Goal: Task Accomplishment & Management: Complete application form

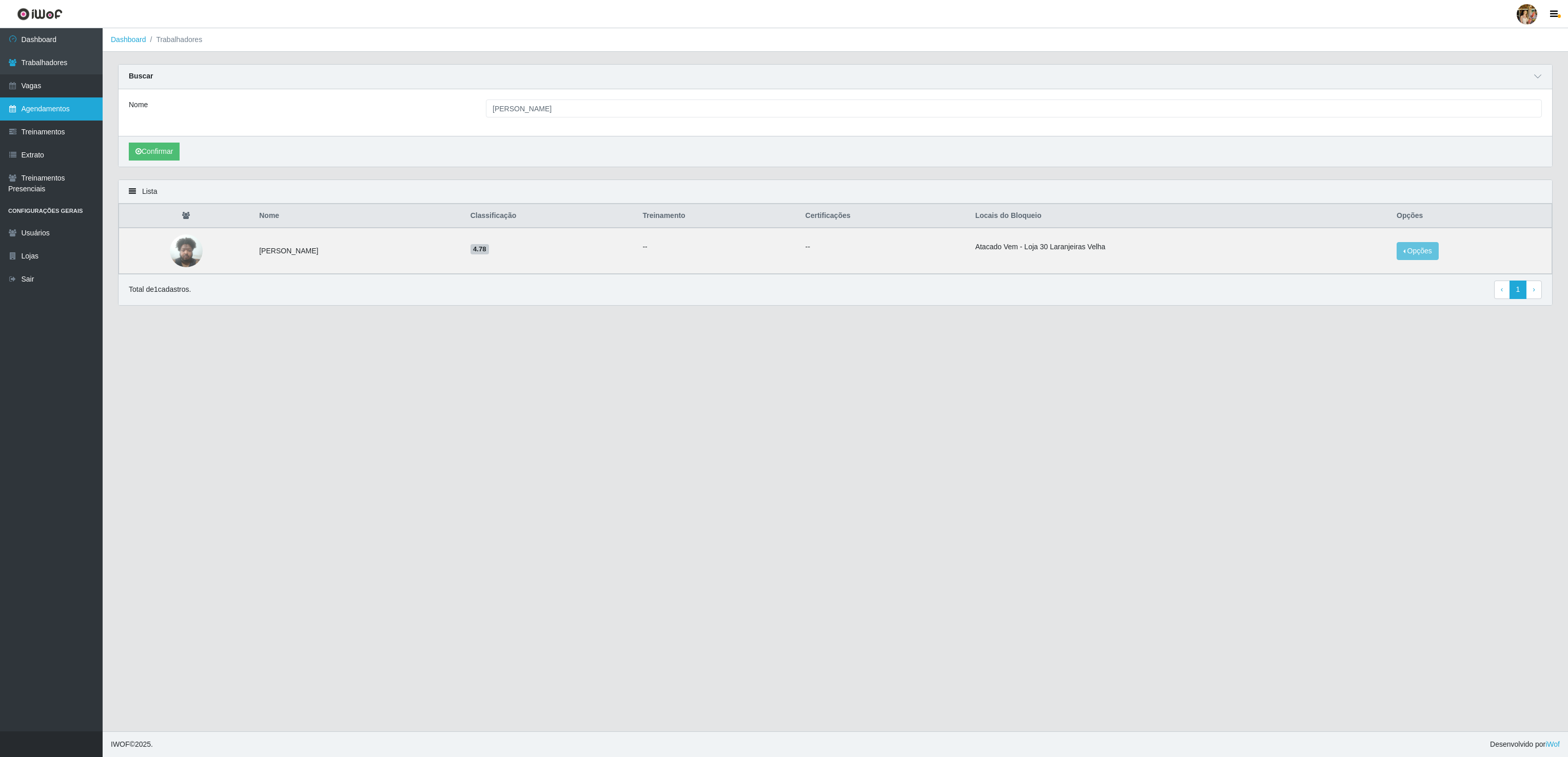
click at [62, 111] on link "Agendamentos" at bounding box center [51, 108] width 103 height 23
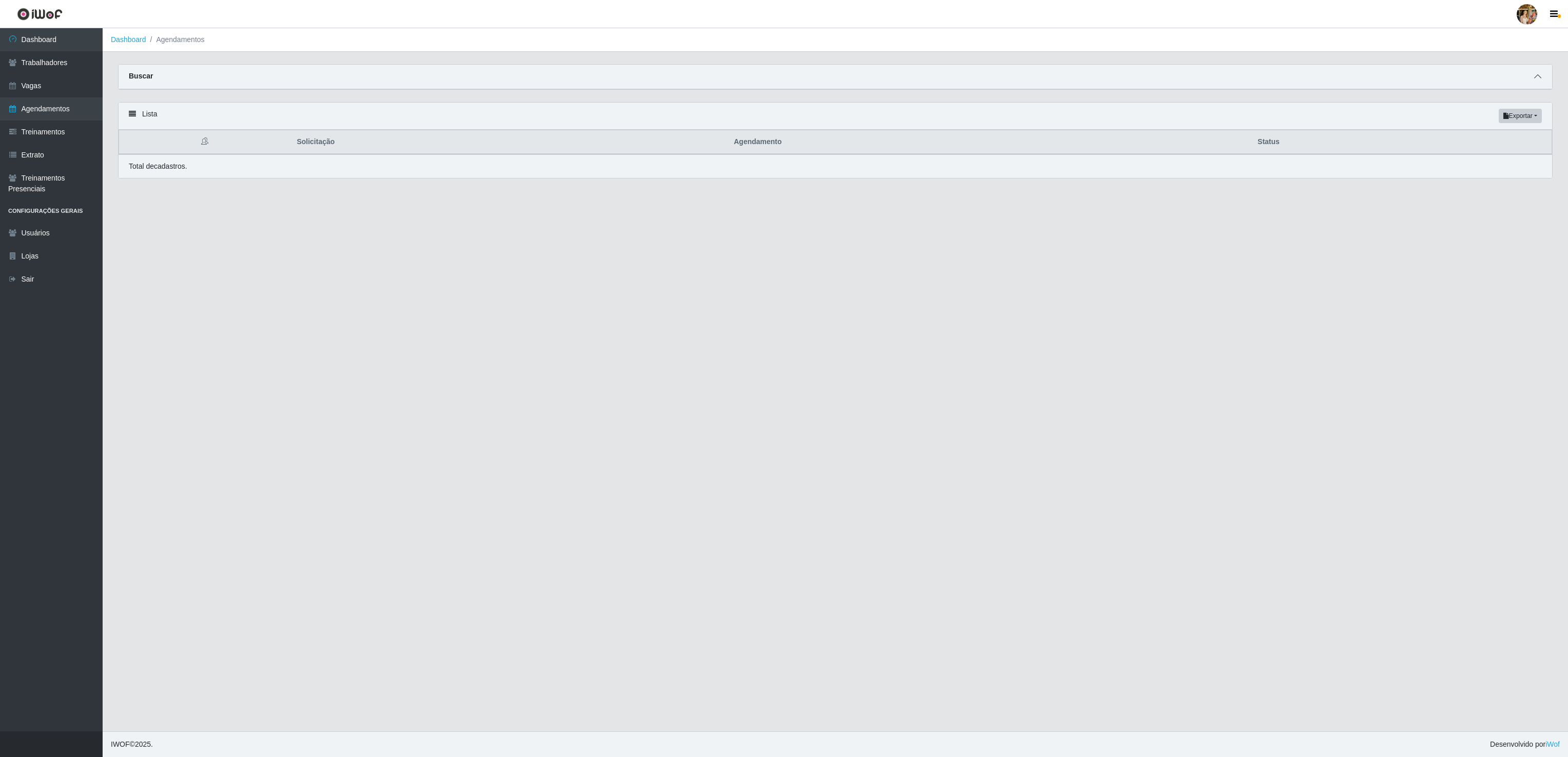
click at [1538, 74] on icon at bounding box center [1537, 76] width 7 height 7
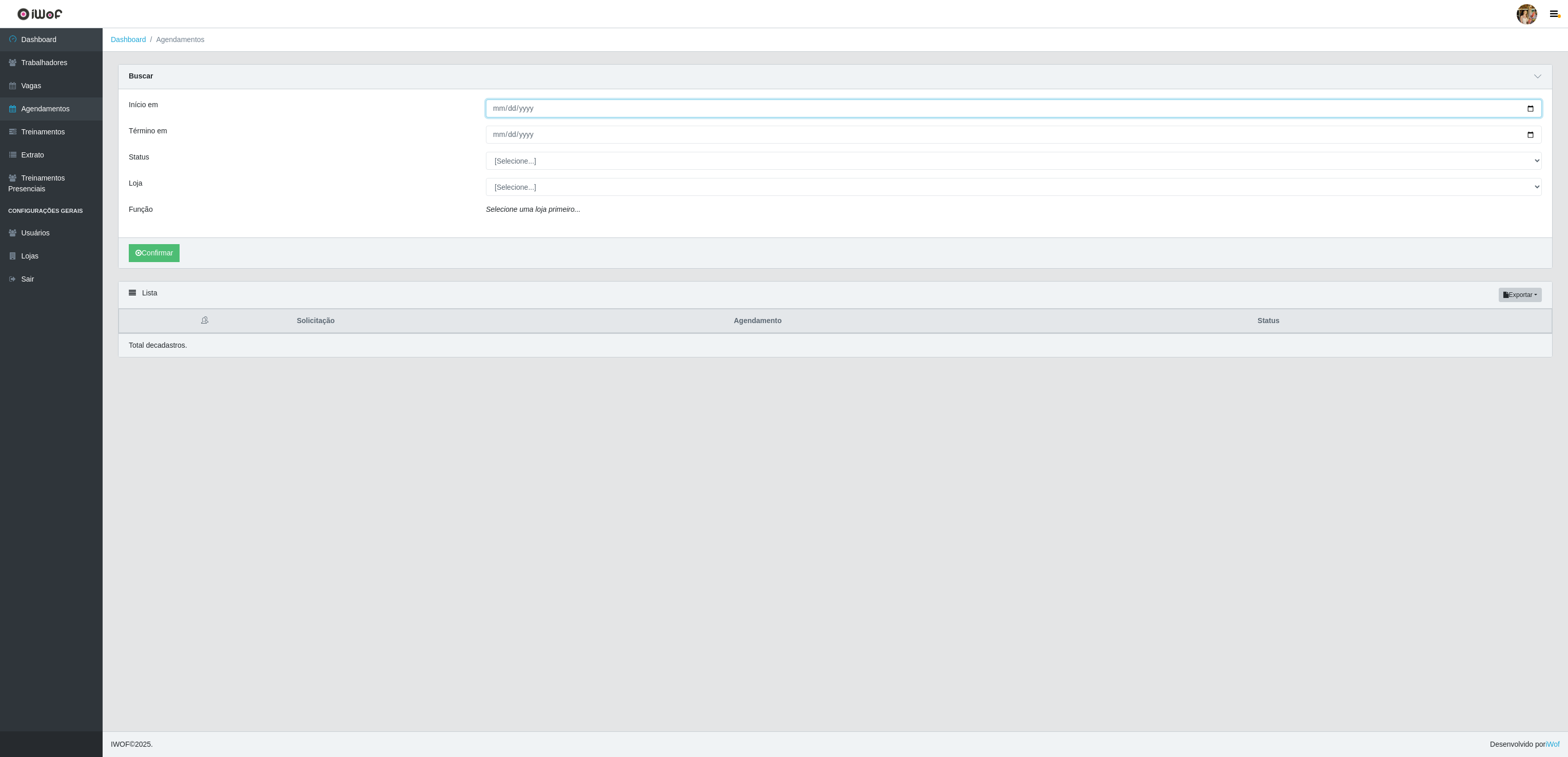
click at [492, 116] on input "Início em" at bounding box center [1013, 108] width 1056 height 18
click at [73, 44] on link "Dashboard" at bounding box center [51, 40] width 103 height 23
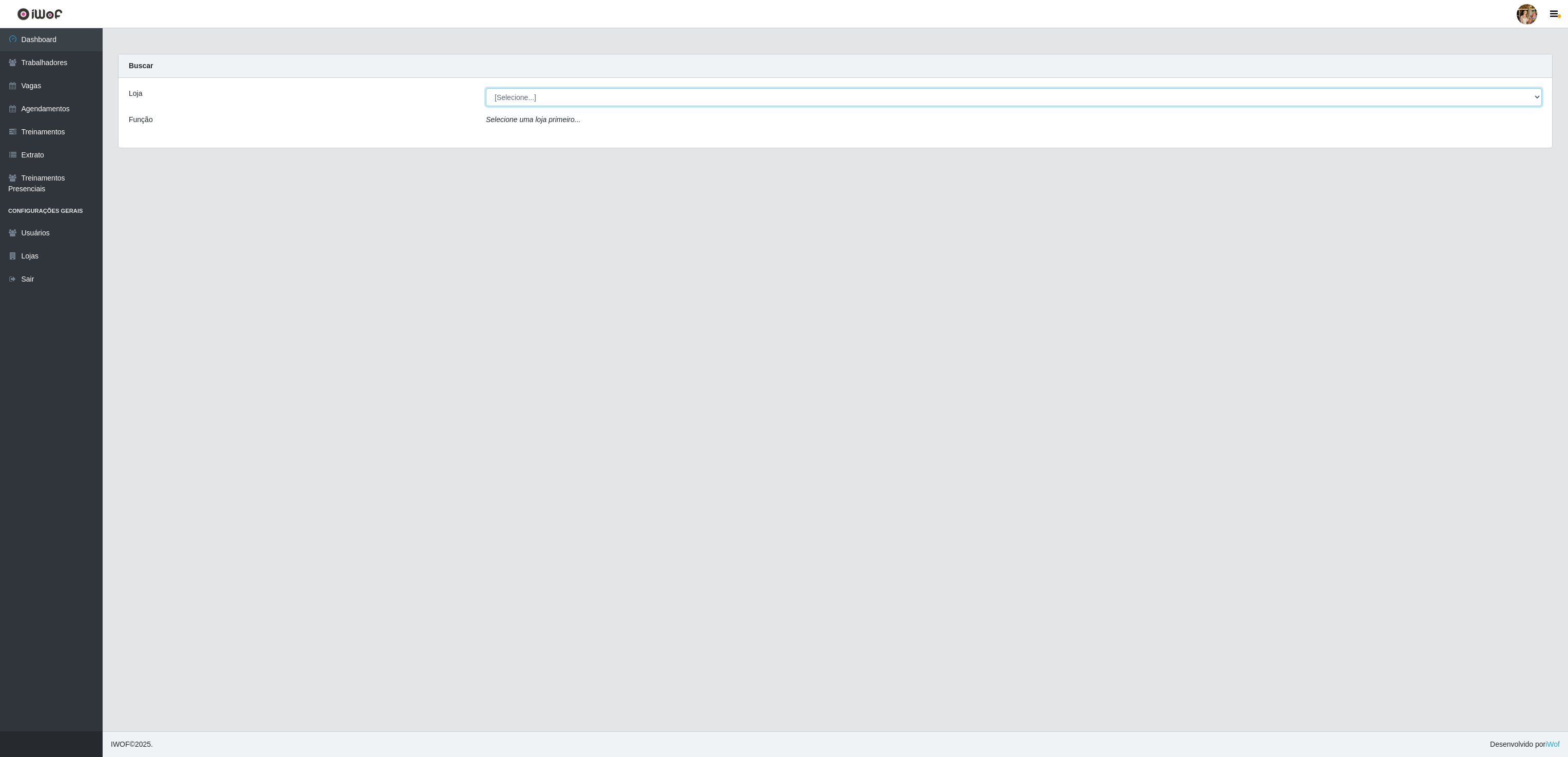
click at [516, 94] on select "[Selecione...] Atacado Vem - [GEOGRAPHIC_DATA] 30 Laranjeiras Velha Atacado Vem…" at bounding box center [1013, 97] width 1056 height 18
click at [486, 89] on select "[Selecione...] Atacado Vem - [GEOGRAPHIC_DATA] 30 Laranjeiras Velha Atacado Vem…" at bounding box center [1013, 97] width 1056 height 18
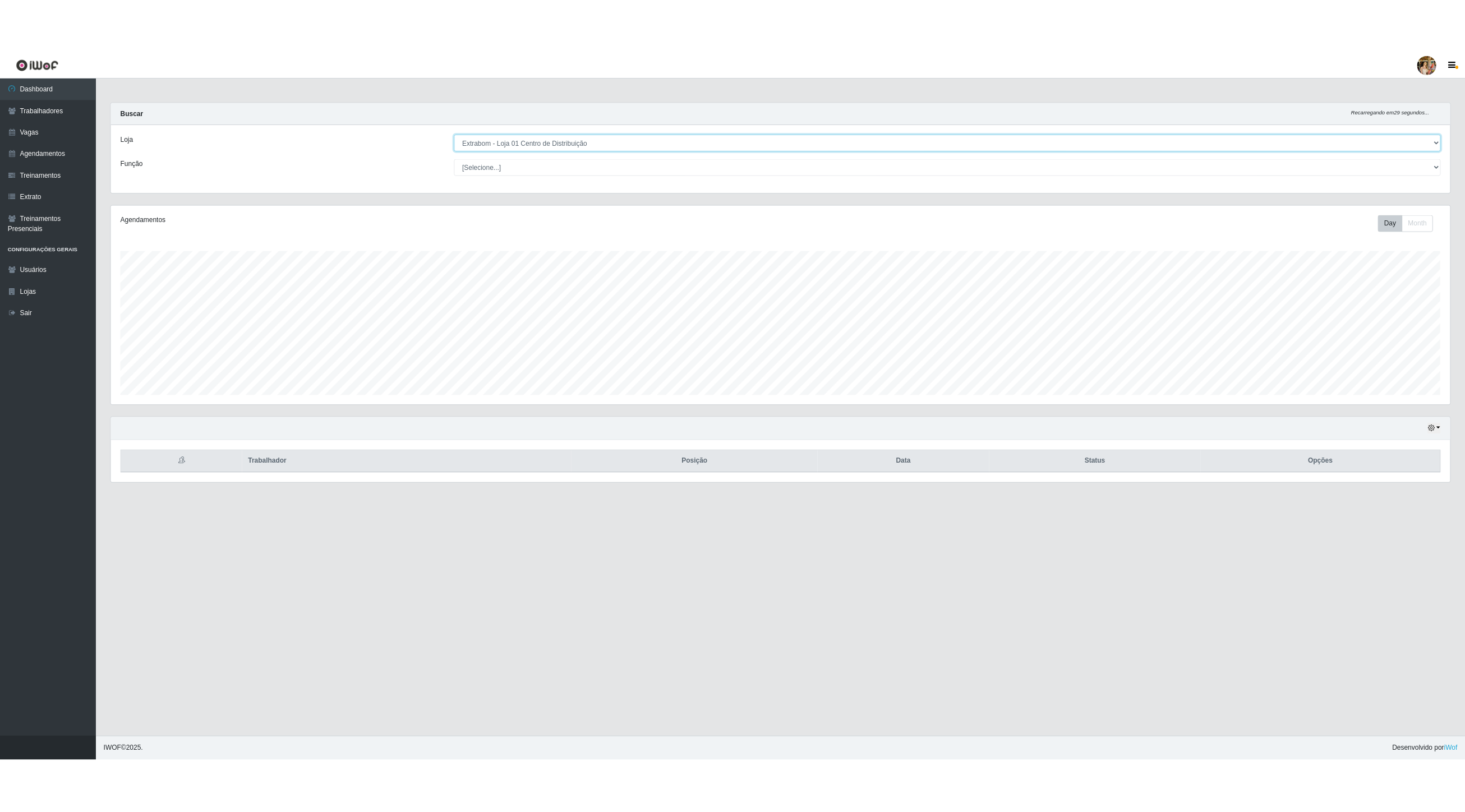
scroll to position [233, 1566]
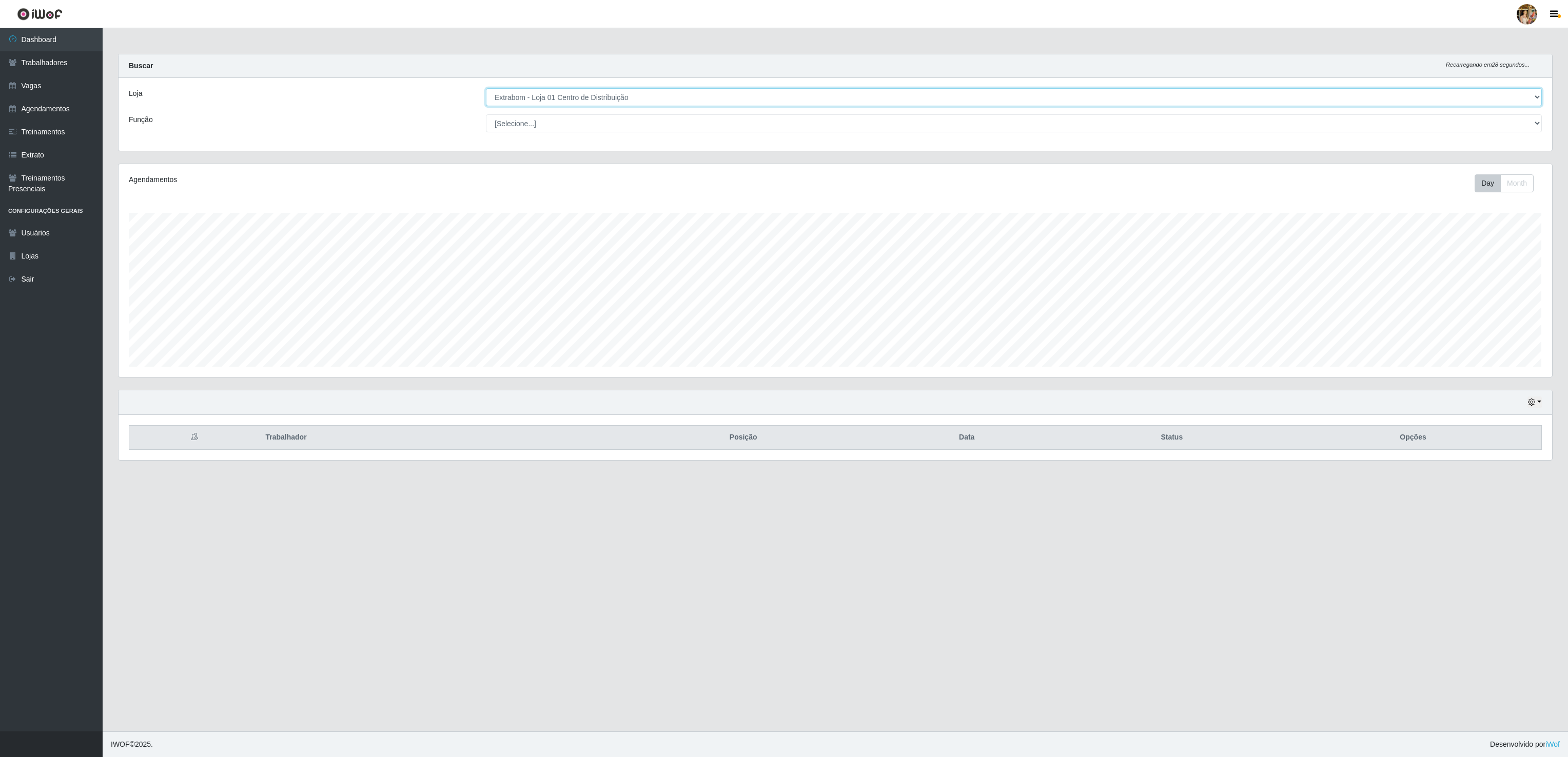
click at [593, 93] on select "[Selecione...] Atacado Vem - [GEOGRAPHIC_DATA] 30 Laranjeiras Velha Atacado Vem…" at bounding box center [1013, 97] width 1056 height 18
select select "495"
click at [486, 89] on select "[Selecione...] Atacado Vem - [GEOGRAPHIC_DATA] 30 Laranjeiras Velha Atacado Vem…" at bounding box center [1013, 97] width 1056 height 18
